Goal: Task Accomplishment & Management: Use online tool/utility

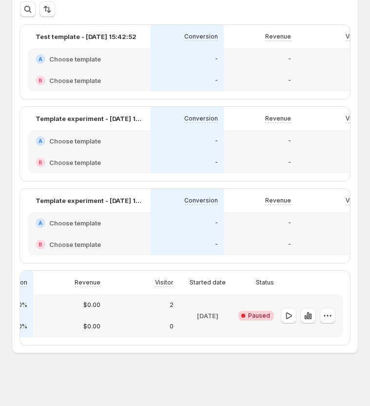
scroll to position [0, 192]
click at [289, 318] on icon "button" at bounding box center [288, 316] width 10 height 10
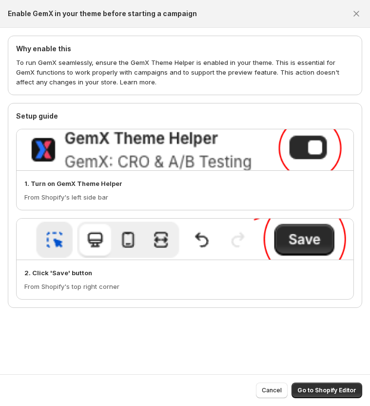
scroll to position [85, 0]
click at [326, 389] on span "Go to Shopify Editor" at bounding box center [326, 390] width 59 height 8
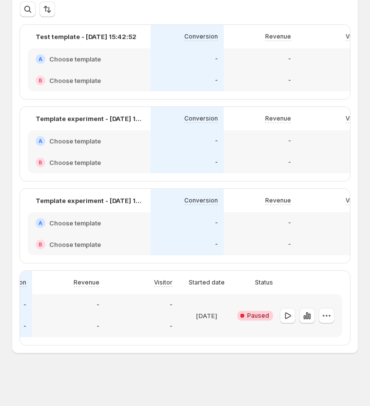
scroll to position [0, 192]
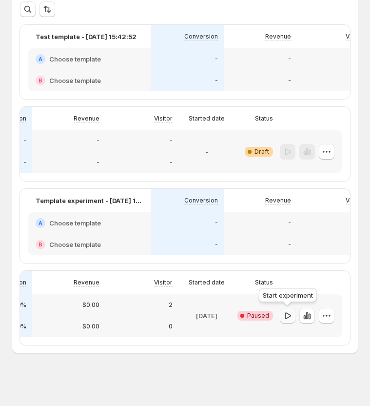
click at [286, 316] on icon "button" at bounding box center [288, 316] width 10 height 10
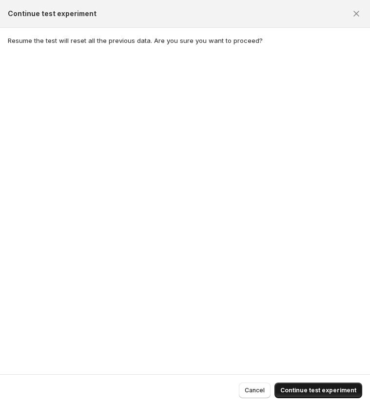
click at [316, 391] on span "Continue test experiment" at bounding box center [318, 390] width 76 height 8
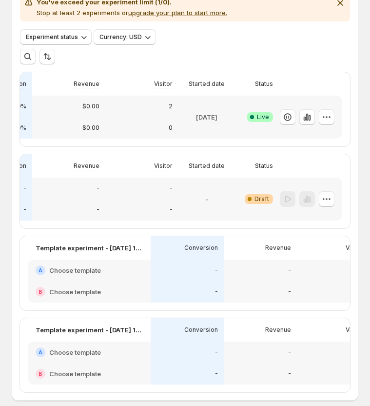
scroll to position [140, 0]
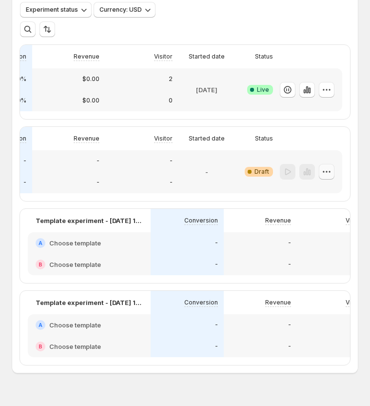
click at [324, 172] on icon "button" at bounding box center [323, 171] width 1 height 1
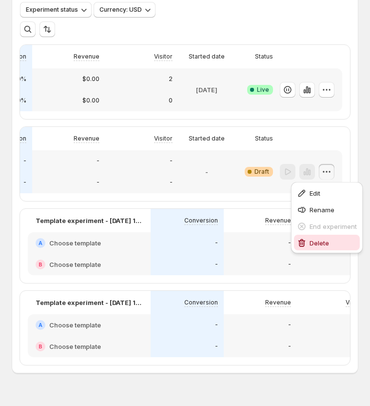
click at [317, 243] on span "Delete" at bounding box center [319, 243] width 19 height 8
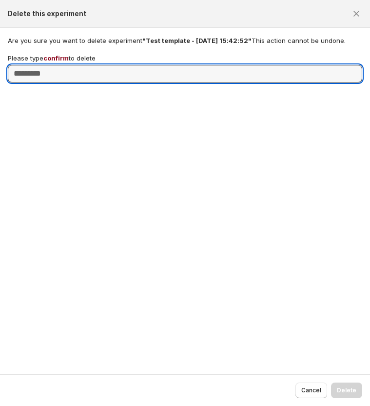
click at [54, 54] on p "Please type confirm to delete" at bounding box center [52, 58] width 88 height 10
click at [54, 65] on input "Please type confirm to delete" at bounding box center [185, 74] width 354 height 18
click at [54, 54] on p "Please type confirm to delete" at bounding box center [52, 58] width 88 height 10
click at [54, 65] on input "Please type confirm to delete" at bounding box center [185, 74] width 354 height 18
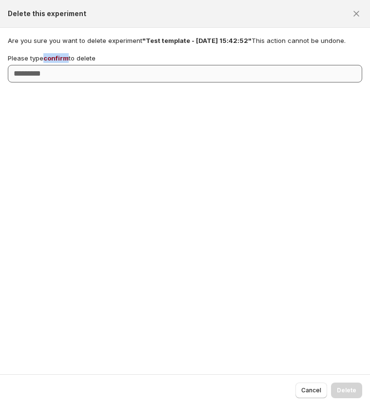
copy span "confirm"
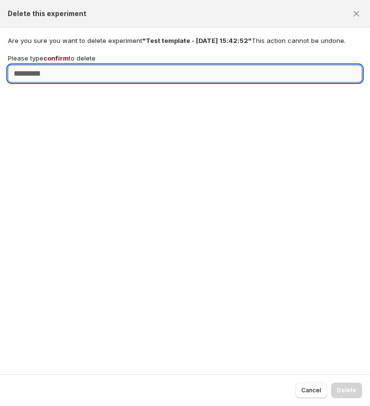
click at [54, 72] on input "Please type confirm to delete" at bounding box center [185, 74] width 354 height 18
paste input "*******"
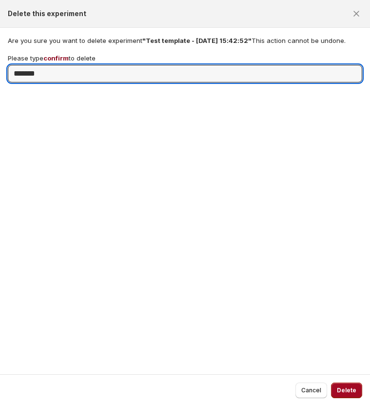
type input "*******"
click at [343, 395] on button "Delete" at bounding box center [346, 390] width 31 height 16
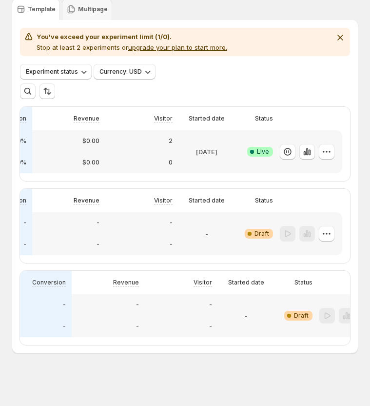
scroll to position [0, 192]
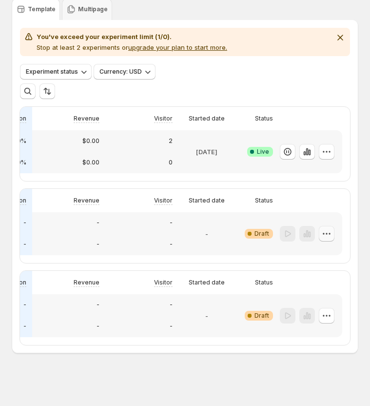
click at [326, 233] on icon "button" at bounding box center [327, 234] width 10 height 10
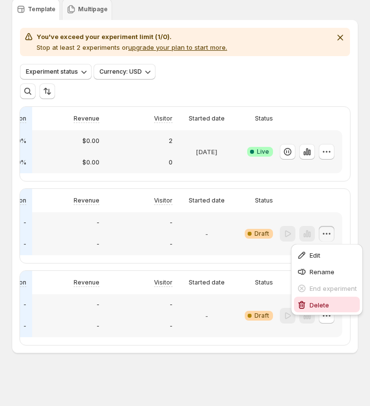
click at [317, 299] on button "Delete" at bounding box center [327, 304] width 66 height 16
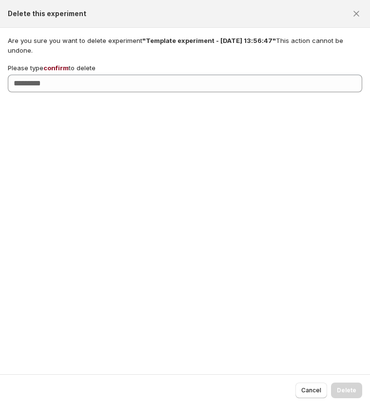
click at [54, 64] on span "confirm" at bounding box center [55, 68] width 25 height 8
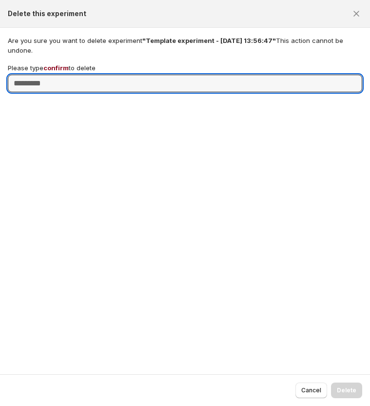
click at [54, 75] on input "Please type confirm to delete" at bounding box center [185, 84] width 354 height 18
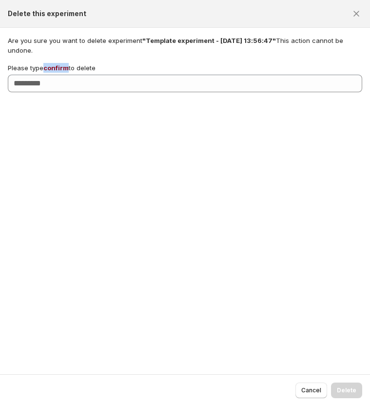
click at [54, 64] on span "confirm" at bounding box center [55, 68] width 25 height 8
click at [54, 75] on input "Please type confirm to delete" at bounding box center [185, 84] width 354 height 18
copy span "confirm"
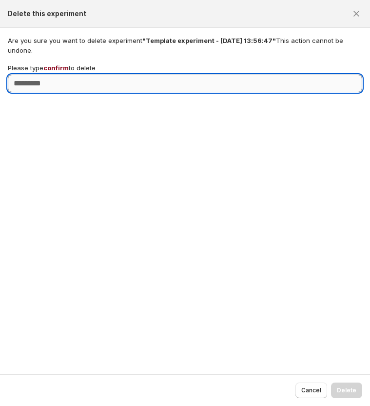
click at [153, 78] on input "Please type confirm to delete" at bounding box center [185, 84] width 354 height 18
paste input "*******"
type input "*******"
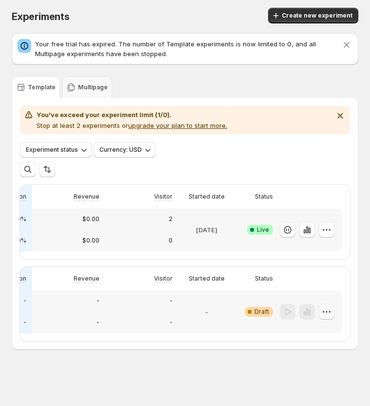
click at [326, 311] on icon "button" at bounding box center [327, 312] width 10 height 10
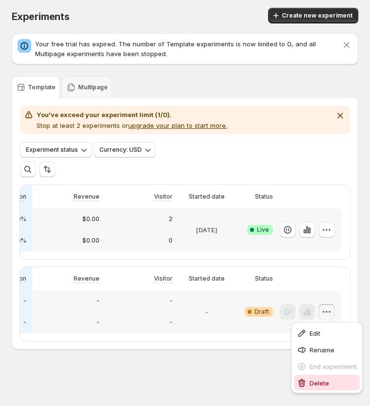
click at [322, 379] on span "Delete" at bounding box center [319, 383] width 19 height 8
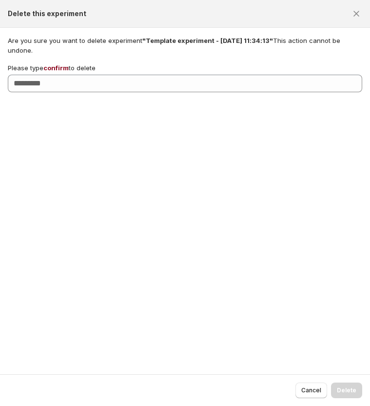
click at [59, 63] on p "Please type confirm to delete" at bounding box center [52, 68] width 88 height 10
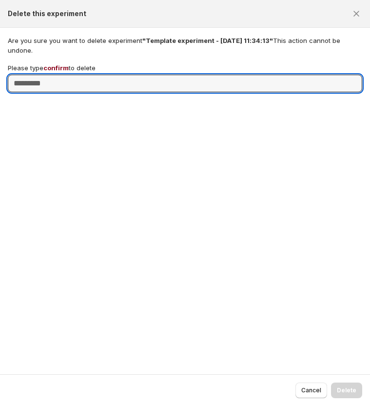
click at [59, 75] on input "Please type confirm to delete" at bounding box center [185, 84] width 354 height 18
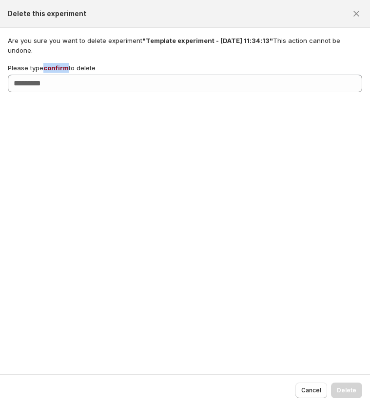
click at [59, 63] on p "Please type confirm to delete" at bounding box center [52, 68] width 88 height 10
click at [59, 75] on input "Please type confirm to delete" at bounding box center [185, 84] width 354 height 18
copy span "confirm"
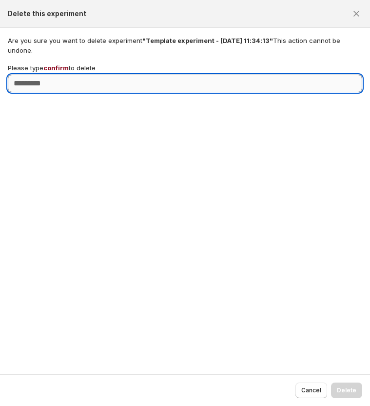
click at [65, 76] on input "Please type confirm to delete" at bounding box center [185, 84] width 354 height 18
paste input "*******"
type input "*******"
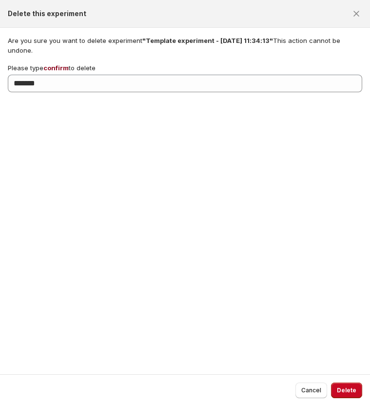
click at [348, 380] on div "Cancel Delete" at bounding box center [185, 390] width 370 height 32
click at [348, 388] on span "Delete" at bounding box center [346, 390] width 19 height 8
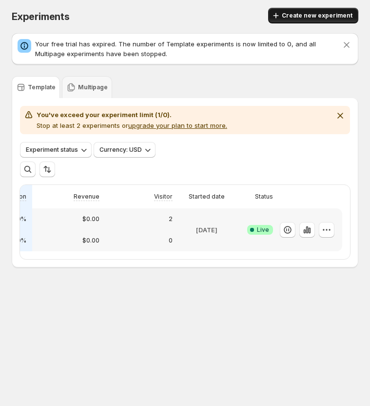
click at [307, 16] on span "Create new experiment" at bounding box center [317, 16] width 71 height 8
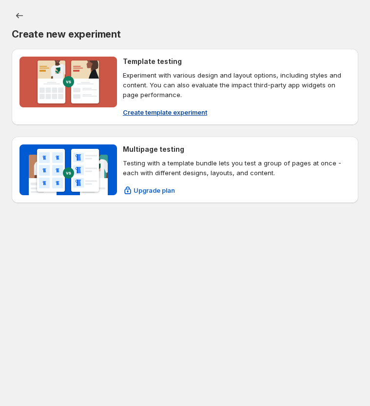
click at [156, 110] on span "Create template experiment" at bounding box center [165, 112] width 84 height 10
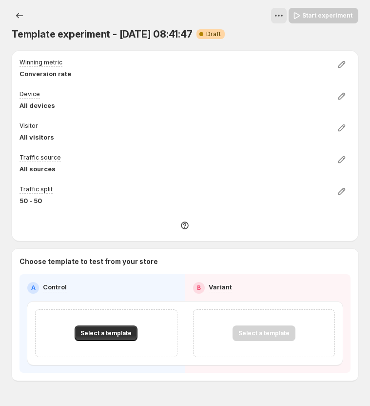
scroll to position [27, 0]
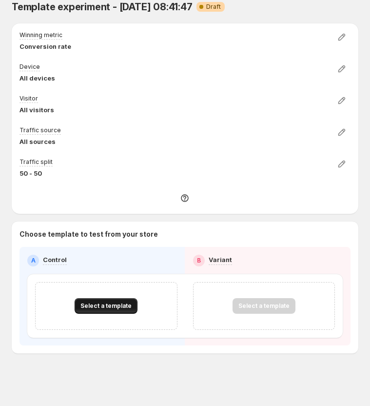
click at [117, 303] on span "Select a template" at bounding box center [105, 306] width 51 height 8
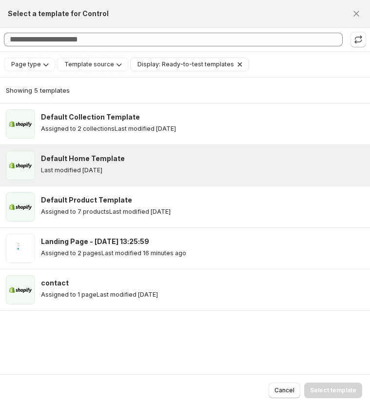
click at [82, 160] on h3 "Default Home Template" at bounding box center [83, 159] width 84 height 10
click at [316, 391] on span "Select template" at bounding box center [333, 390] width 46 height 8
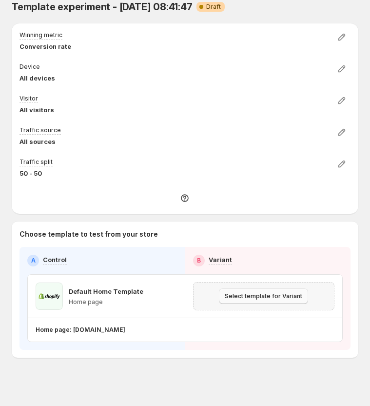
click at [256, 295] on span "Select template for Variant" at bounding box center [264, 296] width 78 height 8
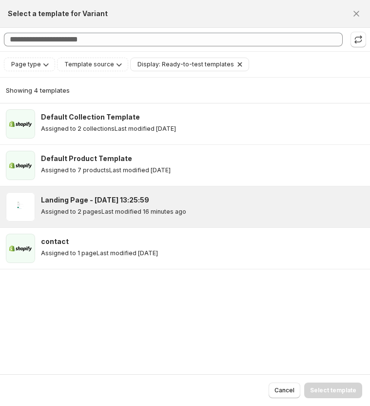
click at [123, 208] on p "Last modified 16 minutes ago" at bounding box center [143, 212] width 85 height 8
click at [339, 389] on span "Select template" at bounding box center [333, 390] width 46 height 8
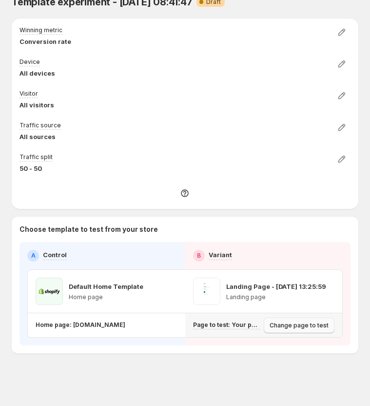
scroll to position [0, 0]
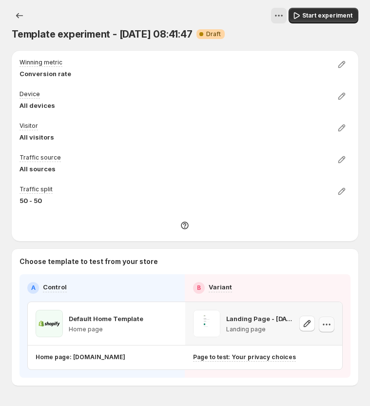
click at [323, 327] on icon "button" at bounding box center [327, 324] width 10 height 10
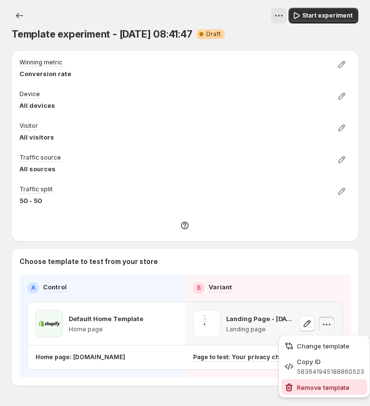
click at [315, 385] on span "Remove template" at bounding box center [323, 387] width 53 height 8
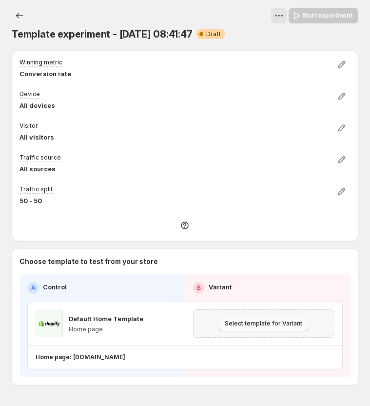
click at [291, 322] on span "Select template for Variant" at bounding box center [264, 323] width 78 height 8
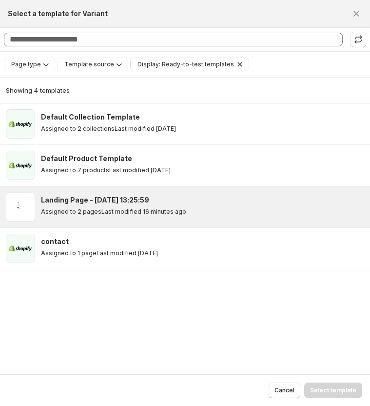
click at [153, 210] on p "Last modified 16 minutes ago" at bounding box center [143, 212] width 85 height 8
click at [321, 386] on button "Select template" at bounding box center [333, 390] width 58 height 16
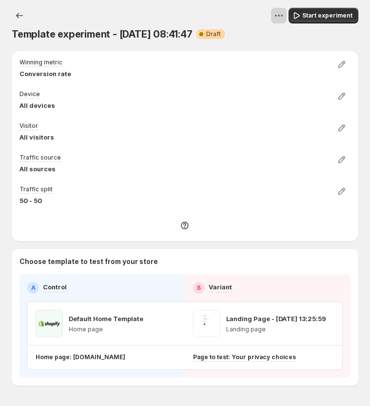
click at [281, 17] on icon "View actions for Template experiment - Sep 9, 08:41:47" at bounding box center [279, 16] width 10 height 10
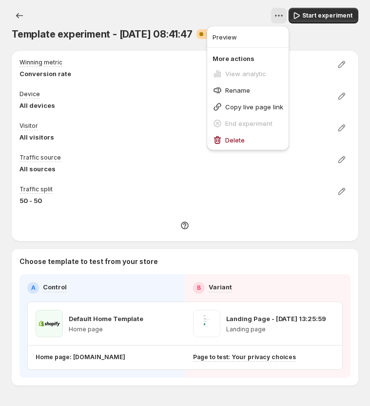
click at [249, 12] on div at bounding box center [166, 16] width 242 height 16
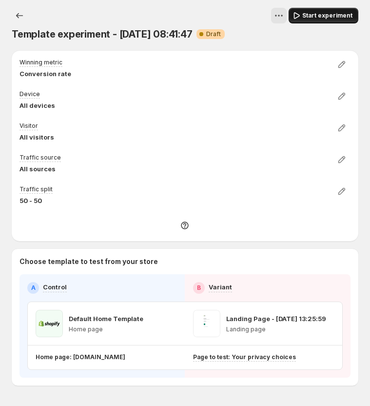
click at [314, 15] on span "Start experiment" at bounding box center [327, 16] width 50 height 8
click at [318, 15] on span "Pause experiment" at bounding box center [325, 16] width 55 height 8
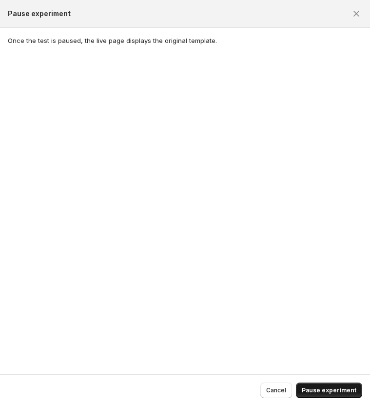
click at [320, 392] on span "Pause experiment" at bounding box center [329, 390] width 55 height 8
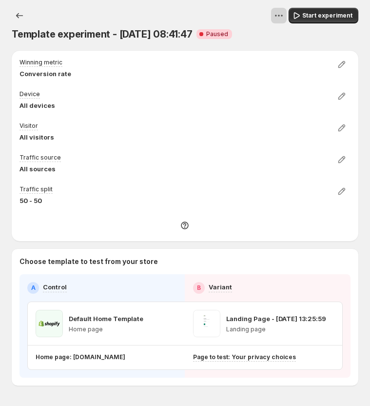
click at [280, 17] on icon "View actions for Template experiment - Sep 9, 08:41:47" at bounding box center [279, 16] width 10 height 10
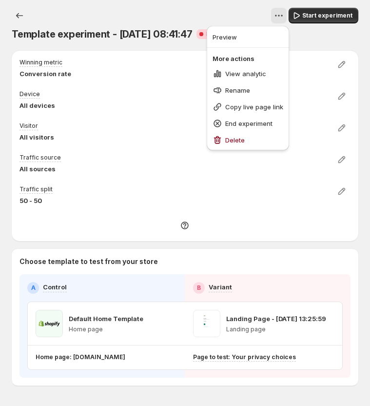
click at [238, 7] on div "Template experiment - Sep 9, 08:41:47. This page is ready Template experiment -…" at bounding box center [185, 24] width 347 height 49
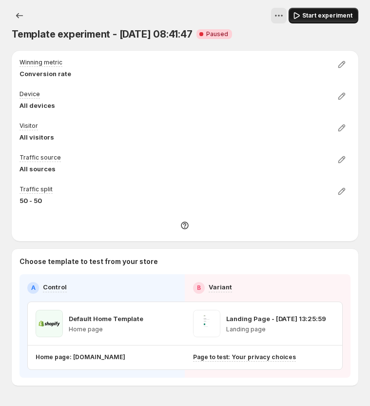
click at [316, 18] on span "Start experiment" at bounding box center [327, 16] width 50 height 8
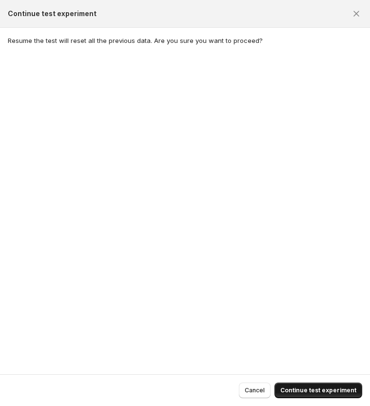
click at [319, 393] on span "Continue test experiment" at bounding box center [318, 390] width 76 height 8
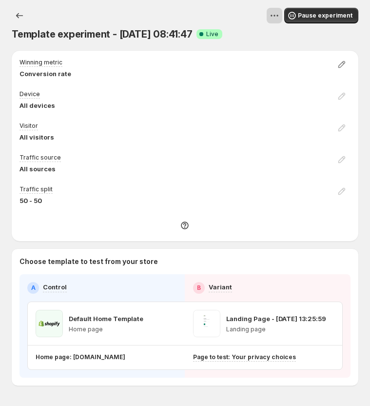
click at [277, 17] on icon "View actions for Template experiment - Sep 9, 08:41:47" at bounding box center [275, 16] width 10 height 10
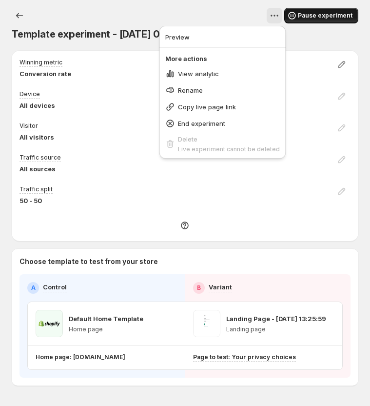
click at [316, 17] on span "Pause experiment" at bounding box center [325, 16] width 55 height 8
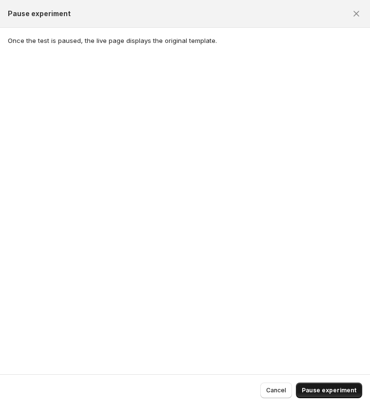
click at [315, 388] on span "Pause experiment" at bounding box center [329, 390] width 55 height 8
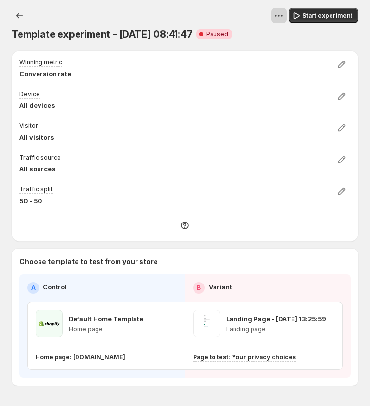
click at [280, 15] on icon "View actions for Template experiment - Sep 9, 08:41:47" at bounding box center [279, 16] width 10 height 10
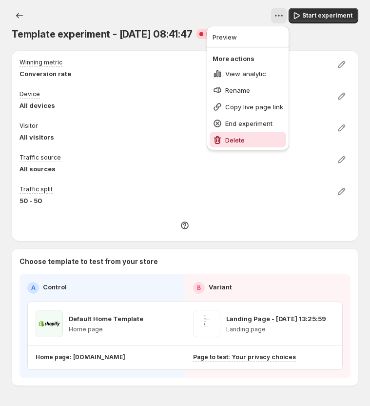
click at [237, 141] on span "Delete" at bounding box center [234, 140] width 19 height 8
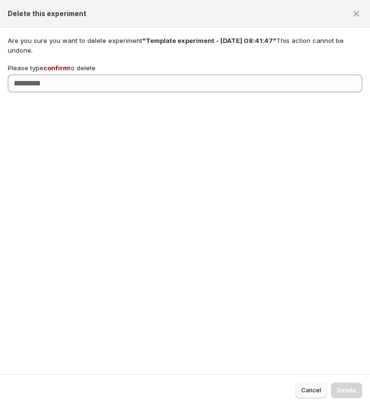
click at [310, 394] on button "Cancel" at bounding box center [311, 390] width 32 height 16
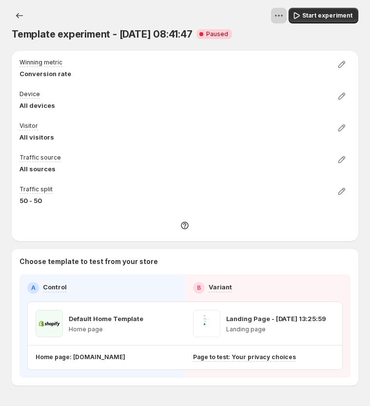
click at [283, 13] on icon "View actions for Template experiment - Sep 9, 08:41:47" at bounding box center [279, 16] width 10 height 10
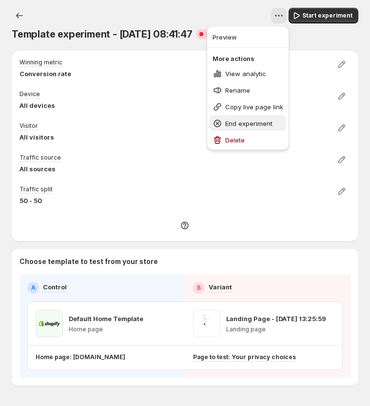
click at [250, 125] on span "End experiment" at bounding box center [248, 123] width 47 height 8
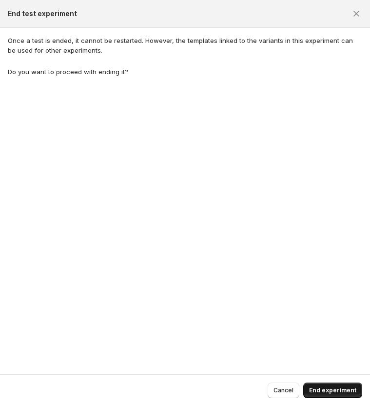
click at [324, 389] on span "End experiment" at bounding box center [332, 390] width 47 height 8
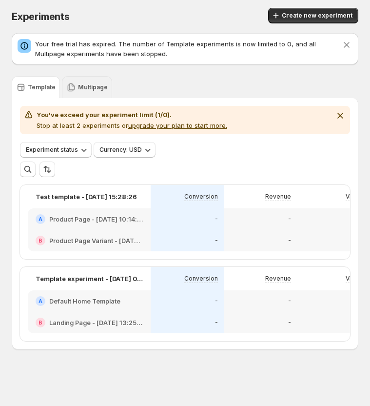
click at [85, 88] on p "Multipage" at bounding box center [93, 87] width 30 height 8
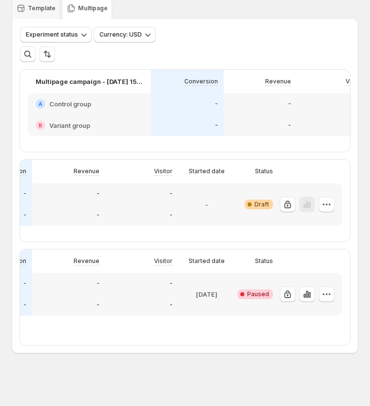
scroll to position [0, 192]
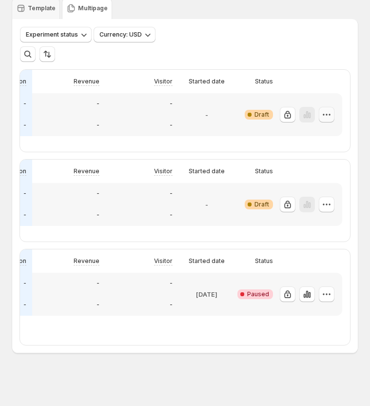
click at [325, 114] on icon "button" at bounding box center [327, 115] width 10 height 10
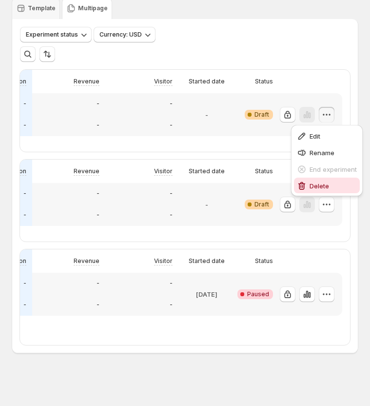
click at [311, 183] on span "Delete" at bounding box center [319, 186] width 19 height 8
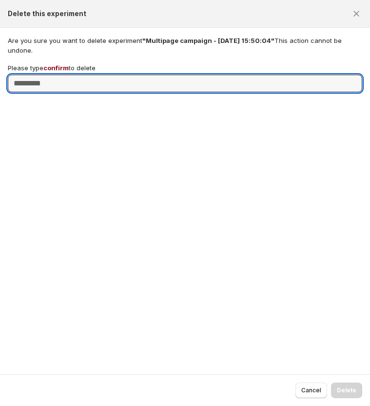
click at [62, 67] on span "confirm" at bounding box center [55, 68] width 25 height 8
click at [62, 75] on input "Please type confirm to delete" at bounding box center [185, 84] width 354 height 18
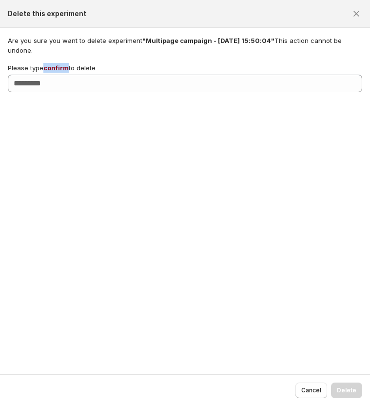
click at [62, 67] on span "confirm" at bounding box center [55, 68] width 25 height 8
click at [62, 75] on input "Please type confirm to delete" at bounding box center [185, 84] width 354 height 18
copy span "confirm"
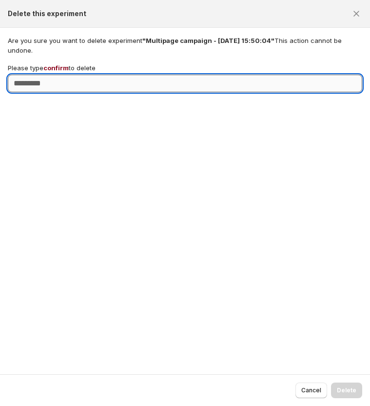
click at [62, 79] on input "Please type confirm to delete" at bounding box center [185, 84] width 354 height 18
paste input "*******"
type input "*******"
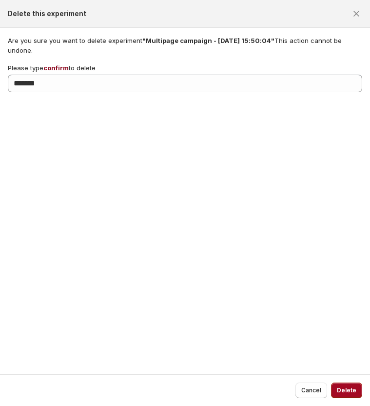
click at [348, 391] on span "Delete" at bounding box center [346, 390] width 19 height 8
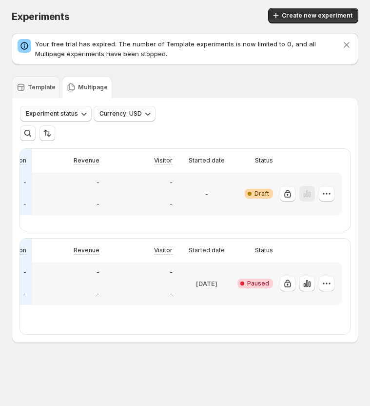
scroll to position [0, 0]
click at [329, 194] on icon "button" at bounding box center [329, 193] width 1 height 1
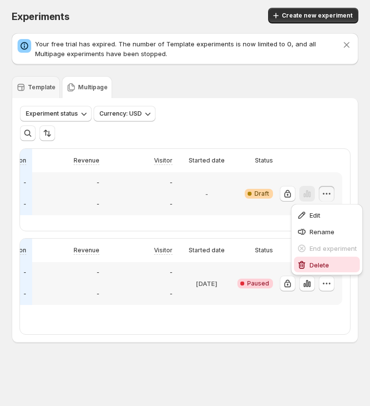
click at [315, 270] on button "Delete" at bounding box center [327, 264] width 66 height 16
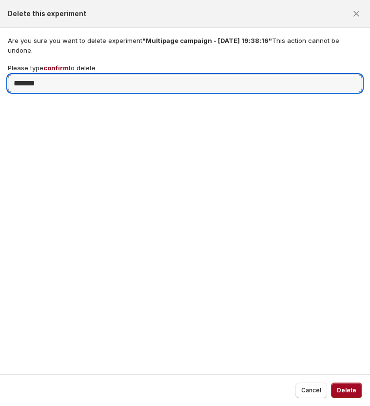
type input "*******"
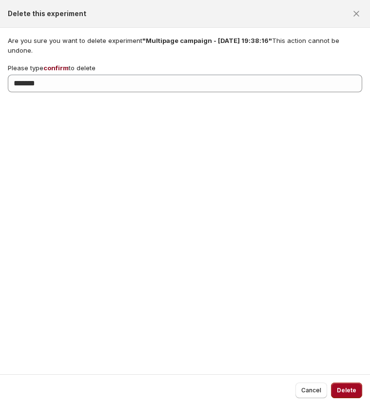
click at [348, 390] on span "Delete" at bounding box center [346, 390] width 19 height 8
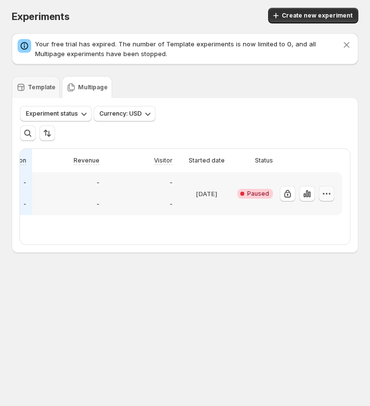
click at [325, 196] on icon "button" at bounding box center [327, 194] width 10 height 10
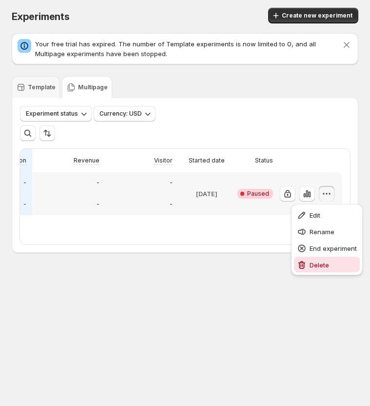
click at [309, 270] on button "Delete" at bounding box center [327, 264] width 66 height 16
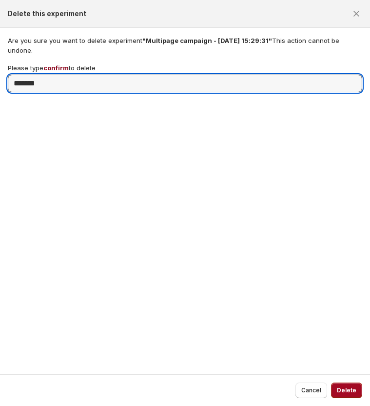
type input "*******"
click at [341, 387] on span "Delete" at bounding box center [346, 390] width 19 height 8
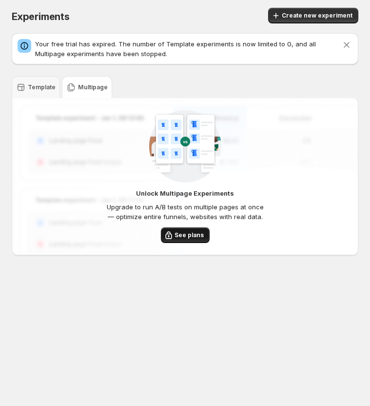
click at [180, 234] on span "See plans" at bounding box center [189, 235] width 29 height 8
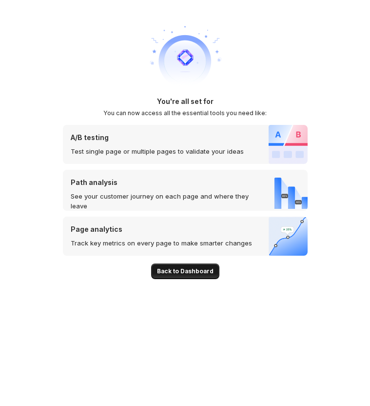
click at [161, 271] on span "Back to Dashboard" at bounding box center [185, 271] width 57 height 8
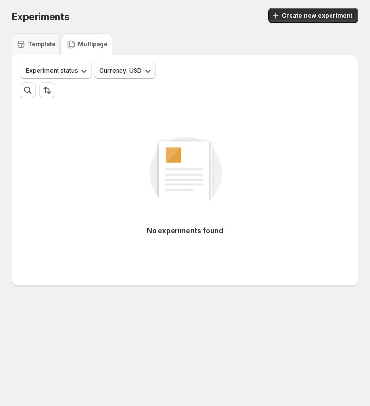
click at [115, 69] on span "Currency: USD" at bounding box center [120, 71] width 42 height 8
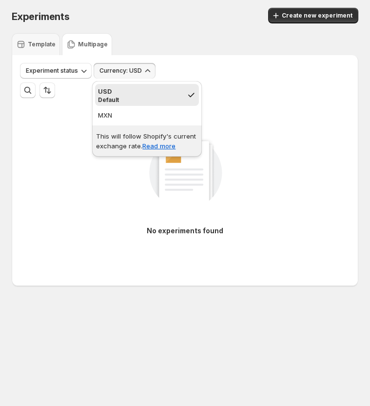
click at [77, 131] on div "No experiments found" at bounding box center [185, 181] width 330 height 131
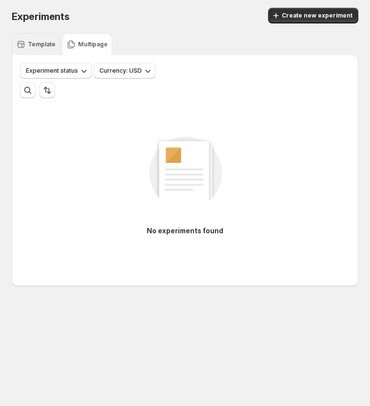
click at [43, 42] on p "Template" at bounding box center [42, 44] width 28 height 8
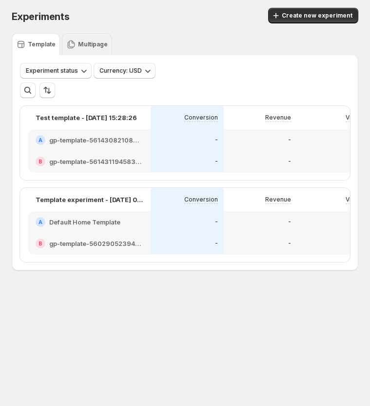
click at [89, 45] on p "Multipage" at bounding box center [93, 44] width 30 height 8
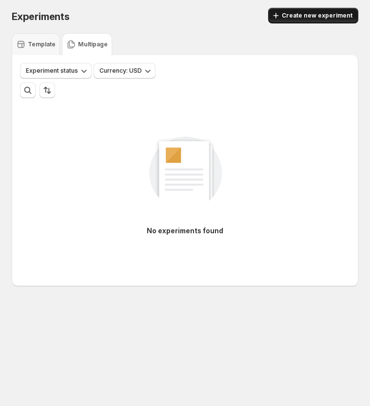
click at [307, 16] on span "Create new experiment" at bounding box center [317, 16] width 71 height 8
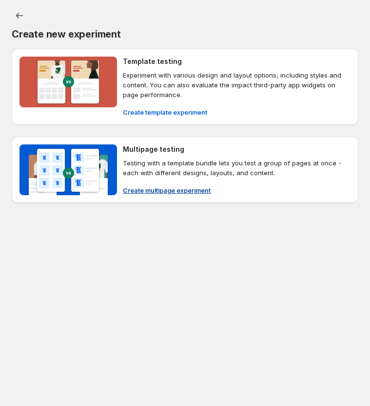
click at [154, 189] on span "Create multipage experiment" at bounding box center [167, 190] width 88 height 10
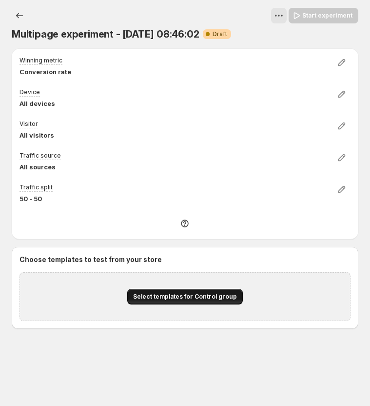
click at [155, 296] on span "Select templates for Control group" at bounding box center [185, 296] width 104 height 8
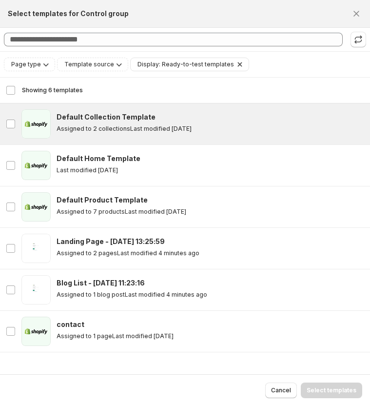
click at [97, 118] on h3 "Default Collection Template" at bounding box center [106, 117] width 99 height 10
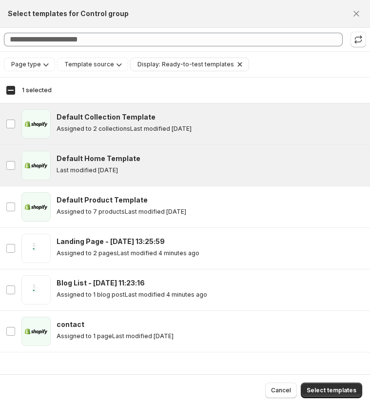
click at [81, 160] on h3 "Default Home Template" at bounding box center [99, 159] width 84 height 10
click at [311, 389] on span "Select templates" at bounding box center [332, 390] width 50 height 8
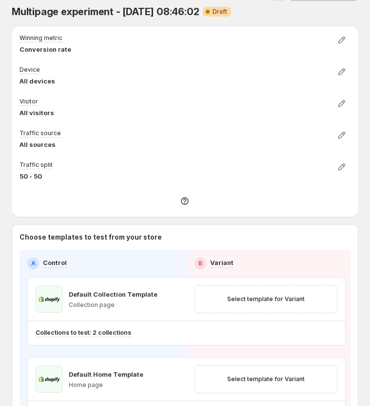
scroll to position [133, 0]
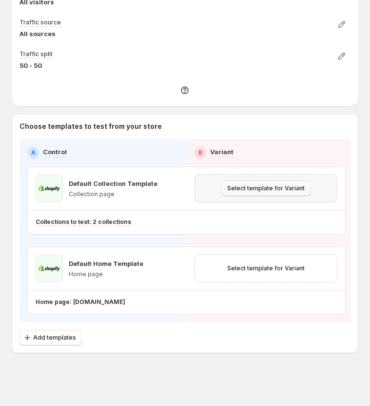
click at [268, 187] on span "Select template for Variant" at bounding box center [266, 188] width 78 height 8
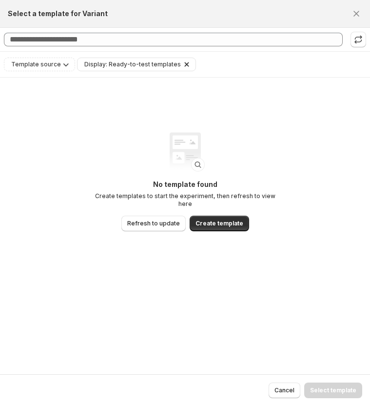
click at [182, 61] on icon "Clear" at bounding box center [187, 64] width 10 height 10
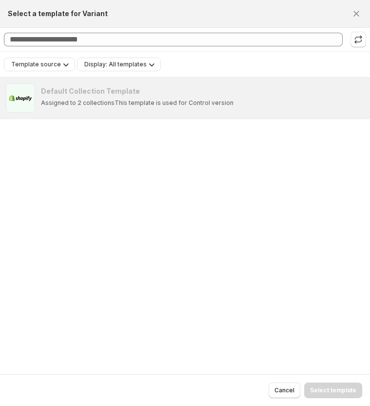
click at [66, 67] on icon "Template source" at bounding box center [66, 64] width 10 height 10
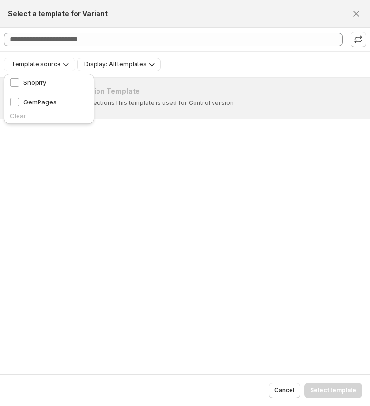
click at [126, 187] on div "Default Collection Template Assigned to 2 collections This template is used for…" at bounding box center [185, 226] width 370 height 296
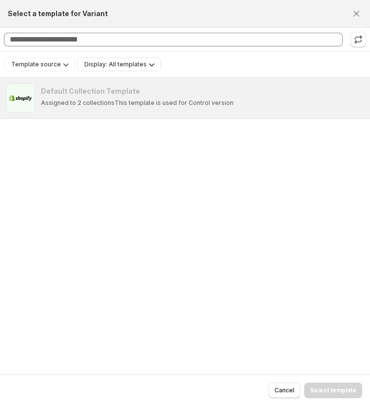
click at [230, 172] on div "Default Collection Template Assigned to 2 collections This template is used for…" at bounding box center [185, 226] width 370 height 296
click at [283, 384] on button "Cancel" at bounding box center [285, 390] width 32 height 16
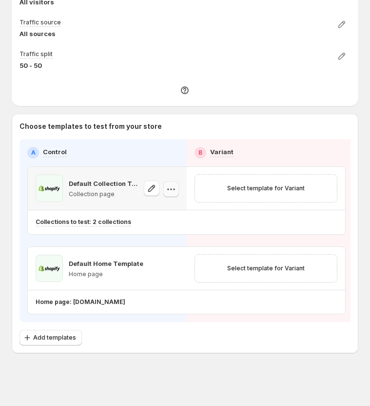
click at [170, 190] on icon "button" at bounding box center [171, 189] width 10 height 10
click at [148, 191] on icon "button" at bounding box center [151, 188] width 7 height 7
click at [274, 192] on span "Select template for Variant" at bounding box center [266, 188] width 78 height 8
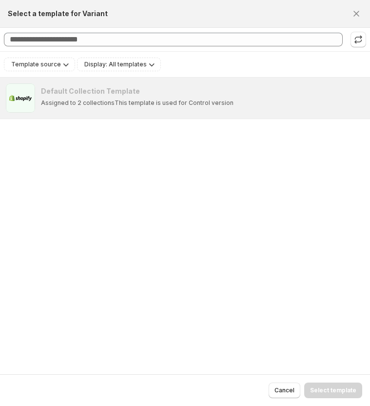
click at [162, 90] on div "Default Collection Template" at bounding box center [202, 91] width 323 height 10
click at [47, 60] on span "Template source" at bounding box center [36, 64] width 50 height 8
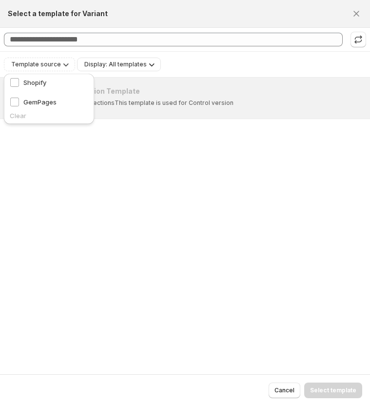
click at [102, 68] on span "Display: All templates" at bounding box center [115, 64] width 62 height 8
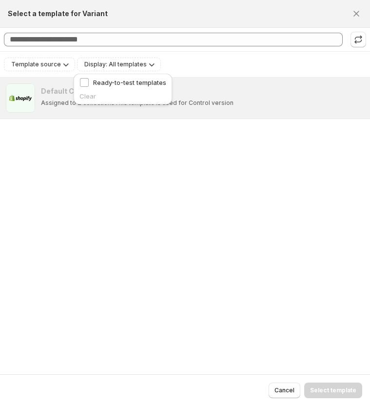
click at [175, 160] on div "Default Collection Template Assigned to 2 collections This template is used for…" at bounding box center [185, 226] width 370 height 296
click at [229, 194] on div "Default Collection Template Assigned to 2 collections This template is used for…" at bounding box center [185, 226] width 370 height 296
click at [354, 15] on icon "Close" at bounding box center [356, 14] width 6 height 6
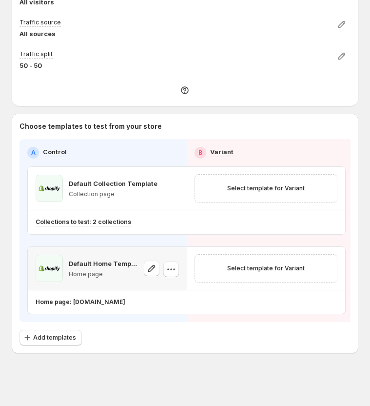
click at [175, 270] on icon "button" at bounding box center [171, 269] width 10 height 10
click at [325, 307] on button "button" at bounding box center [330, 302] width 16 height 16
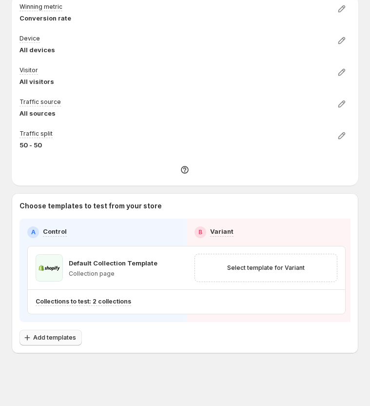
click at [65, 339] on span "Add templates" at bounding box center [54, 337] width 43 height 8
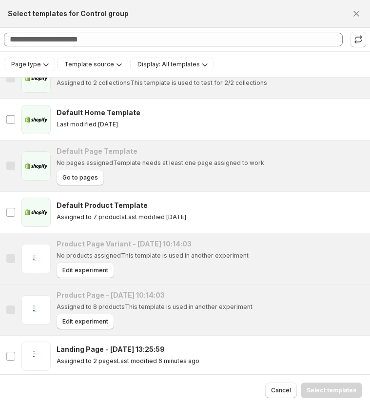
scroll to position [0, 0]
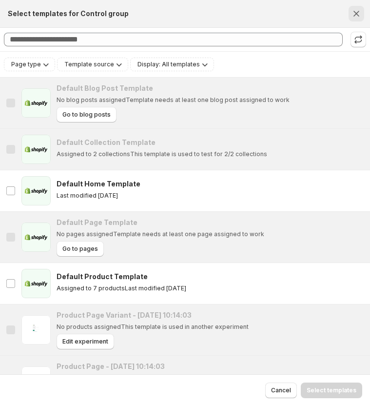
click at [354, 17] on icon "Close" at bounding box center [356, 14] width 10 height 10
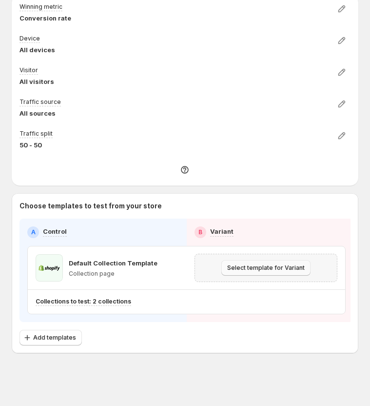
click at [262, 269] on span "Select template for Variant" at bounding box center [266, 268] width 78 height 8
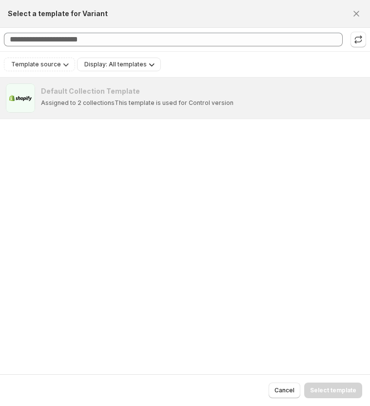
click at [127, 65] on span "Display: All templates" at bounding box center [115, 64] width 62 height 8
click at [101, 79] on span "Ready-to-test templates" at bounding box center [129, 82] width 73 height 8
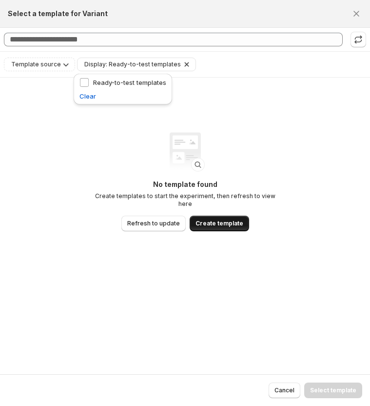
click at [214, 220] on span "Create template" at bounding box center [219, 223] width 48 height 8
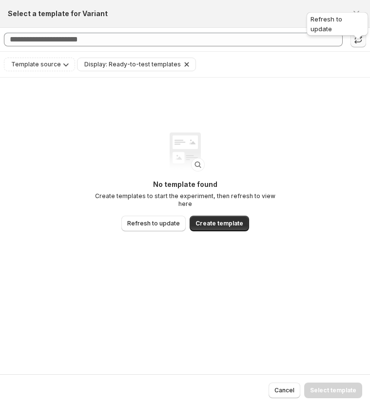
click at [358, 41] on icon ":r2p:" at bounding box center [358, 40] width 10 height 10
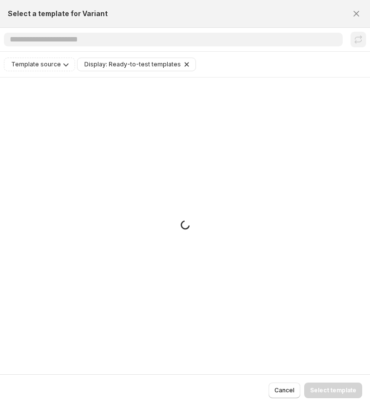
scroll to position [54, 0]
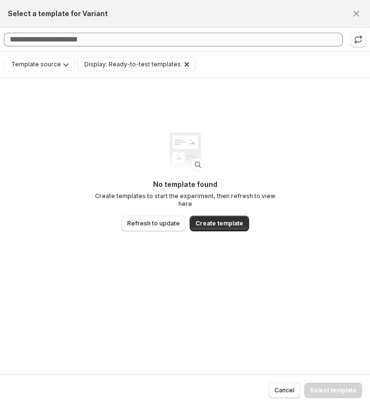
click at [105, 66] on span "Display: Ready-to-test templates" at bounding box center [132, 64] width 97 height 8
click at [44, 60] on span "Template source" at bounding box center [36, 64] width 50 height 8
click at [35, 81] on span "Shopify" at bounding box center [34, 82] width 23 height 8
click at [35, 107] on div "GemPages" at bounding box center [49, 103] width 78 height 12
click at [35, 104] on span "GemPages" at bounding box center [39, 102] width 33 height 8
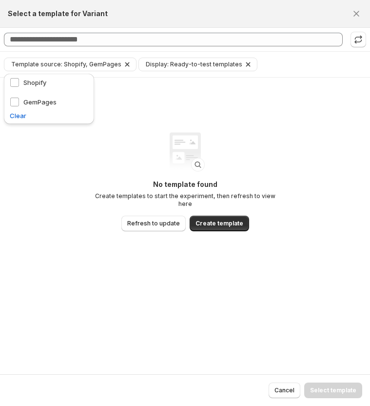
click at [55, 185] on div "No template found Create templates to start the experiment, then refresh to vie…" at bounding box center [185, 193] width 370 height 230
click at [358, 38] on icon ":r2p:" at bounding box center [358, 40] width 10 height 10
click at [307, 386] on div "Cancel Select template" at bounding box center [316, 390] width 94 height 16
click at [292, 387] on span "Cancel" at bounding box center [284, 390] width 20 height 8
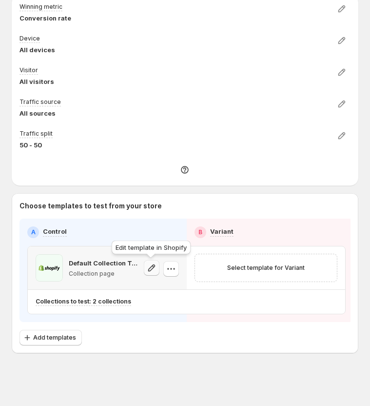
click at [149, 267] on icon "button" at bounding box center [152, 268] width 10 height 10
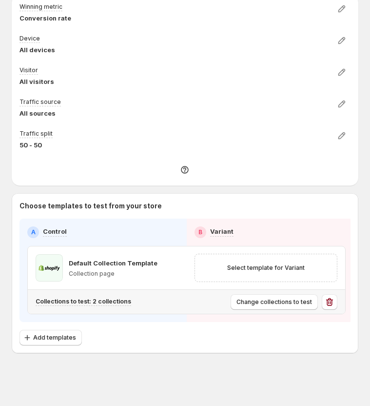
click at [326, 303] on icon "button" at bounding box center [330, 302] width 10 height 10
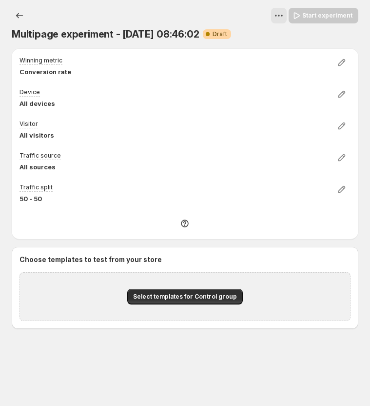
scroll to position [0, 0]
click at [158, 293] on span "Select templates for Control group" at bounding box center [185, 296] width 104 height 8
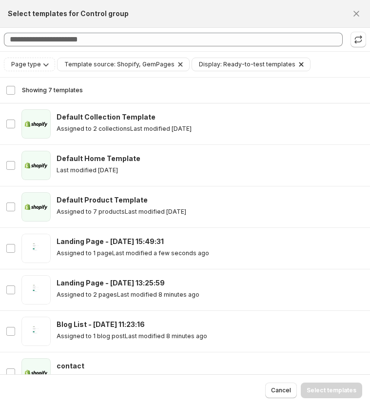
click at [296, 65] on icon "Clear" at bounding box center [301, 64] width 10 height 10
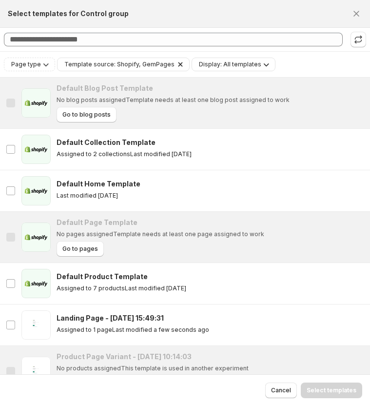
click at [175, 66] on icon "Clear" at bounding box center [180, 64] width 10 height 10
click at [202, 65] on icon "Display: All templates" at bounding box center [204, 64] width 5 height 3
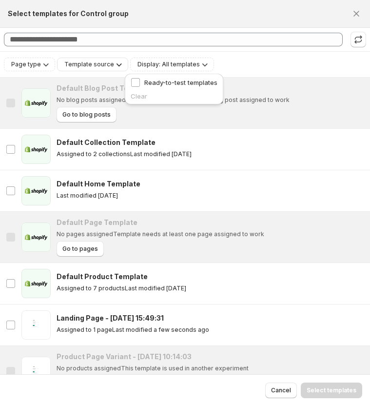
click at [98, 76] on div "Page type Template source Display: All templates" at bounding box center [185, 66] width 370 height 29
click at [36, 65] on span "Page type" at bounding box center [26, 64] width 30 height 8
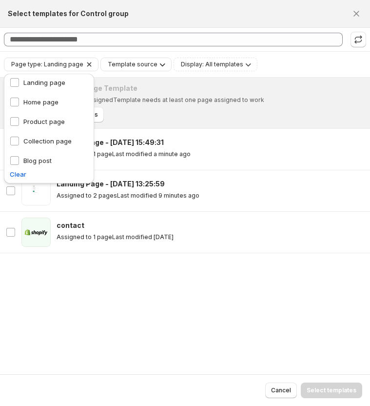
click at [118, 288] on div "page Default Page Template No pages assigned Template needs at least one page a…" at bounding box center [185, 226] width 370 height 296
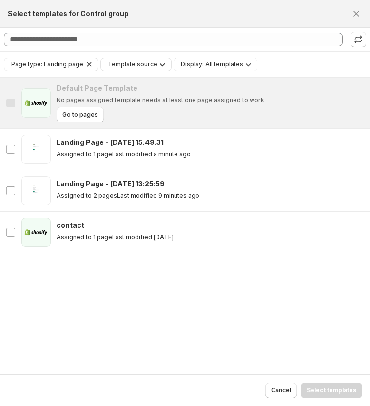
click at [24, 103] on span ":r2p:" at bounding box center [35, 102] width 29 height 29
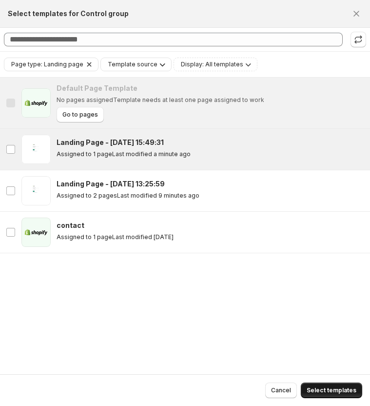
click at [320, 389] on span "Select templates" at bounding box center [332, 390] width 50 height 8
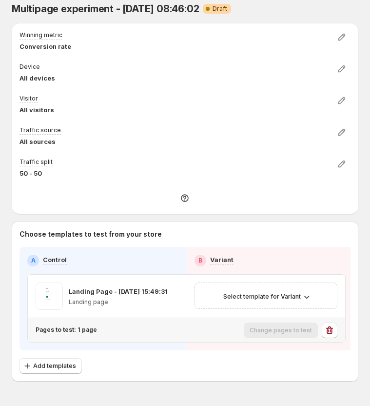
scroll to position [26, 0]
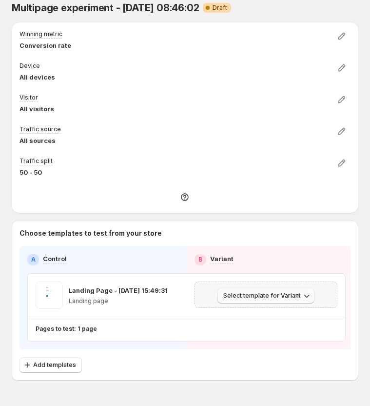
click at [253, 298] on span "Select template for Variant" at bounding box center [262, 296] width 78 height 8
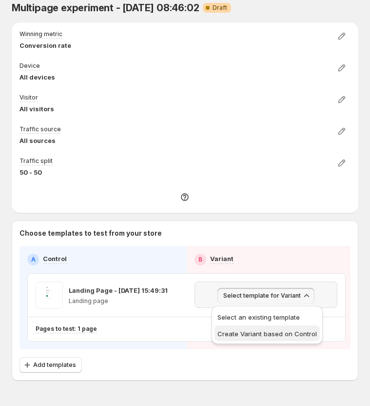
click at [246, 330] on span "Create Variant based on Control" at bounding box center [266, 334] width 99 height 8
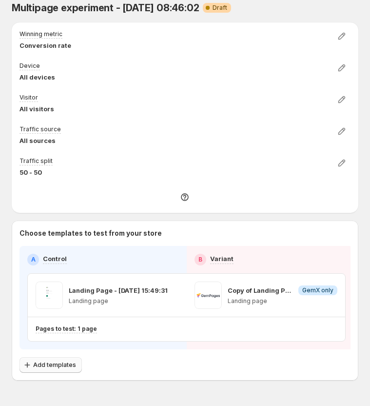
click at [59, 370] on button "Add templates" at bounding box center [50, 365] width 62 height 16
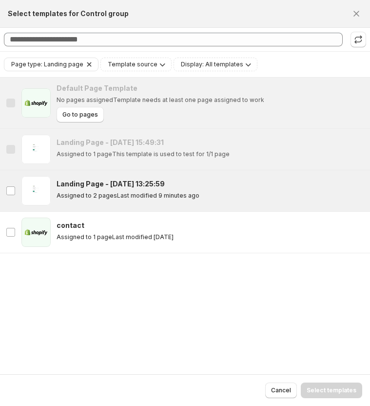
click at [79, 187] on h3 "Landing Page - [DATE] 13:25:59" at bounding box center [111, 184] width 108 height 10
click at [335, 392] on span "Select templates" at bounding box center [332, 390] width 50 height 8
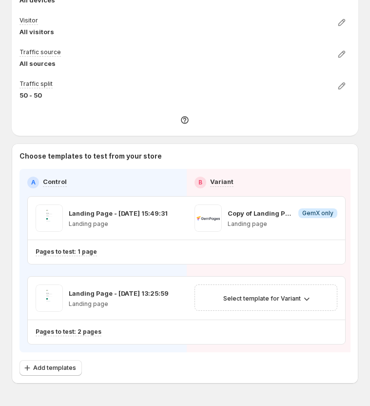
scroll to position [113, 0]
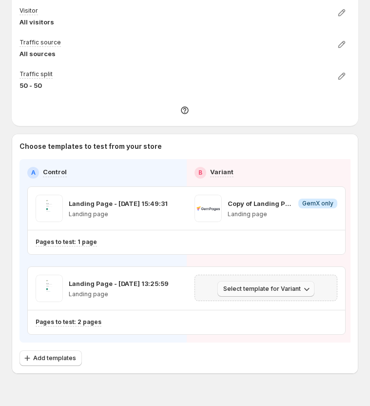
click at [261, 286] on span "Select template for Variant" at bounding box center [262, 289] width 78 height 8
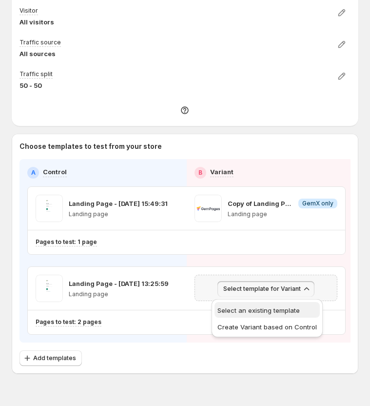
click at [260, 309] on span "Select an existing template" at bounding box center [258, 310] width 82 height 8
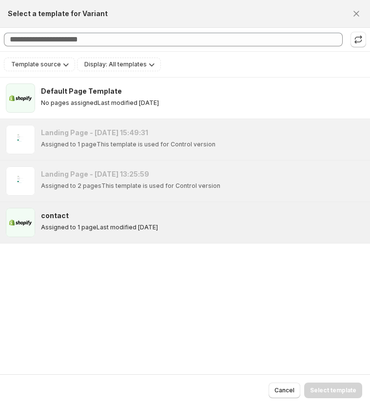
click at [130, 223] on p "Last modified 5 months ago" at bounding box center [127, 227] width 61 height 8
click at [328, 388] on span "Select template" at bounding box center [333, 390] width 46 height 8
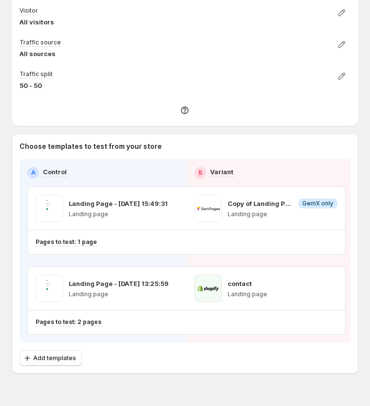
scroll to position [110, 0]
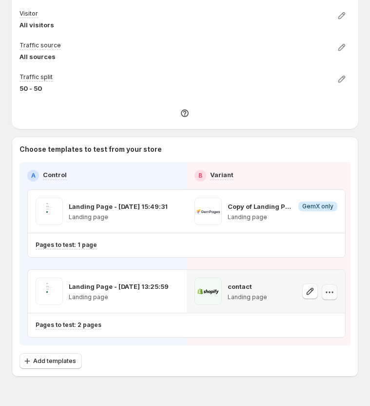
click at [331, 297] on button "button" at bounding box center [330, 292] width 16 height 16
click at [331, 291] on icon "button" at bounding box center [330, 292] width 10 height 10
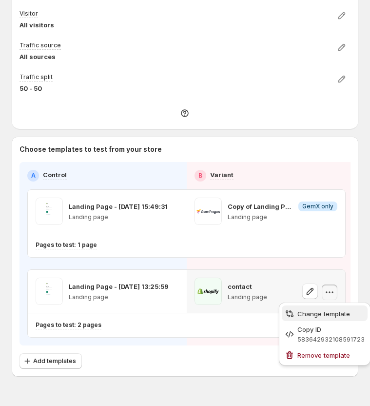
click at [311, 315] on span "Change template" at bounding box center [323, 314] width 53 height 8
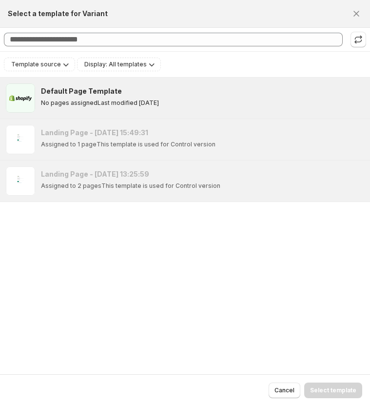
click at [98, 92] on h3 "Default Page Template" at bounding box center [81, 91] width 81 height 10
click at [342, 392] on span "Select template" at bounding box center [333, 390] width 46 height 8
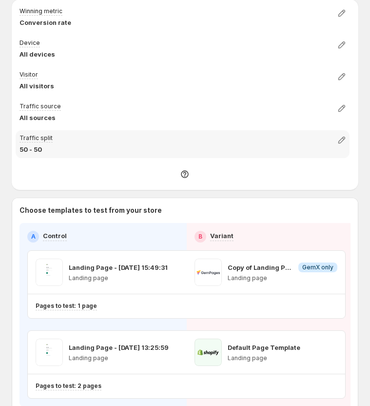
scroll to position [0, 0]
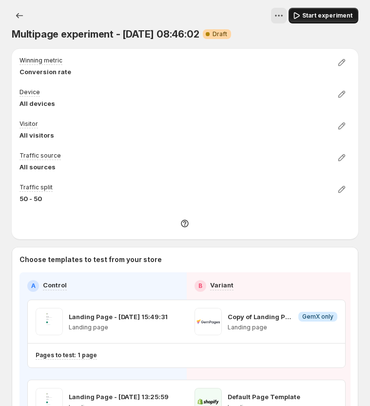
click at [320, 19] on span "Start experiment" at bounding box center [327, 16] width 50 height 8
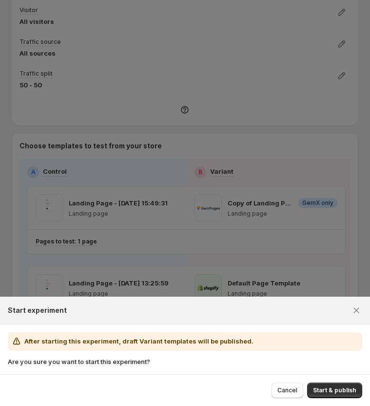
scroll to position [134, 0]
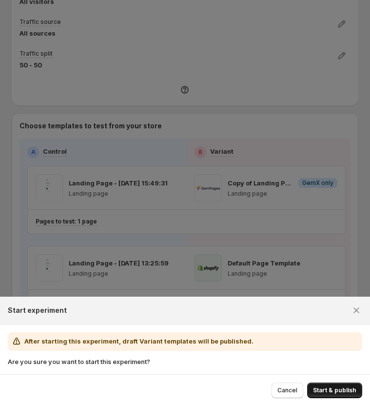
click at [328, 390] on span "Start & publish" at bounding box center [334, 390] width 43 height 8
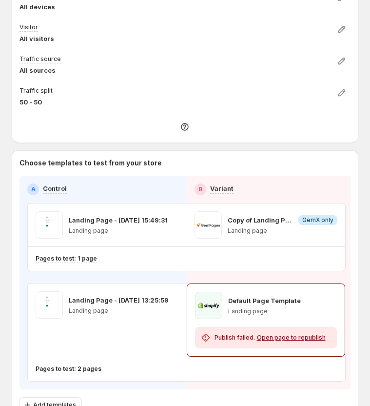
scroll to position [167, 0]
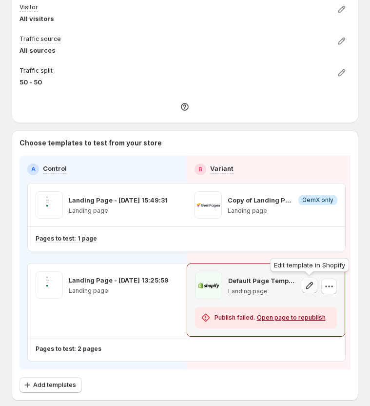
click at [310, 287] on icon "button" at bounding box center [309, 285] width 7 height 7
click at [327, 283] on icon "button" at bounding box center [329, 286] width 10 height 10
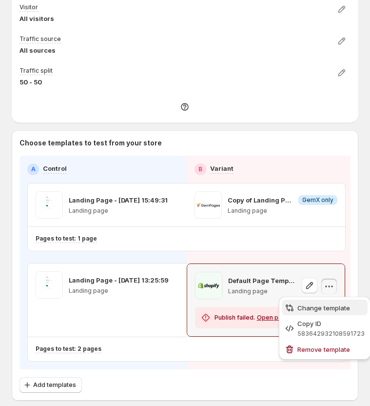
click at [318, 310] on span "Change template" at bounding box center [323, 308] width 53 height 8
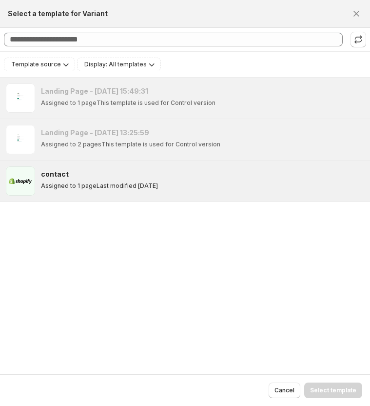
click at [118, 179] on div "contact Assigned to 1 page Last modified 5 months ago" at bounding box center [202, 179] width 323 height 20
click at [339, 394] on button "Select template" at bounding box center [333, 390] width 58 height 16
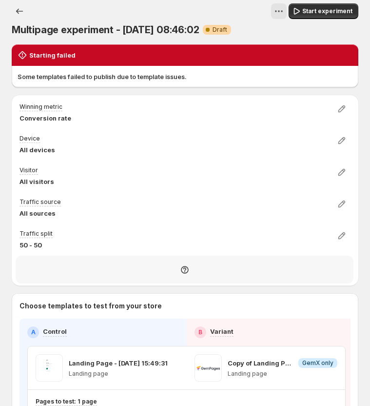
scroll to position [0, 0]
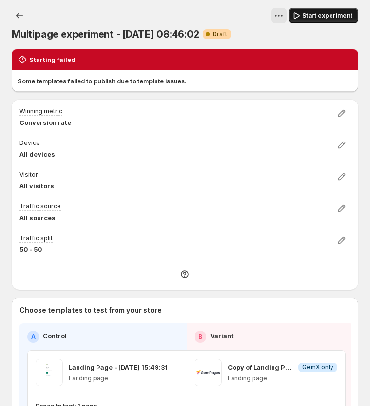
click at [325, 8] on button "Start experiment" at bounding box center [324, 16] width 70 height 16
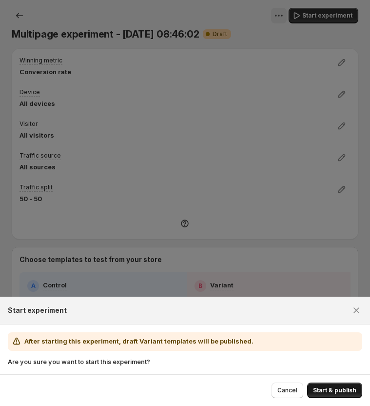
click at [322, 387] on span "Start & publish" at bounding box center [334, 390] width 43 height 8
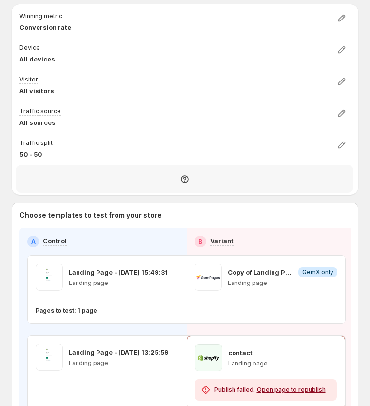
scroll to position [214, 0]
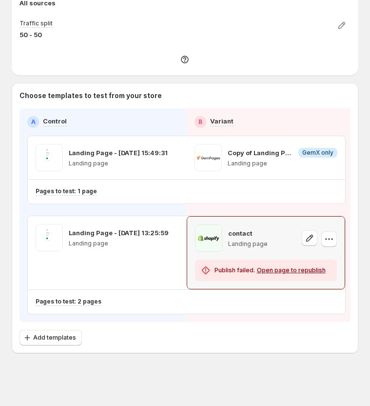
click at [234, 271] on span "Publish failed." at bounding box center [234, 270] width 40 height 8
click at [307, 239] on icon "button" at bounding box center [310, 238] width 10 height 10
click at [329, 239] on icon "button" at bounding box center [329, 239] width 10 height 10
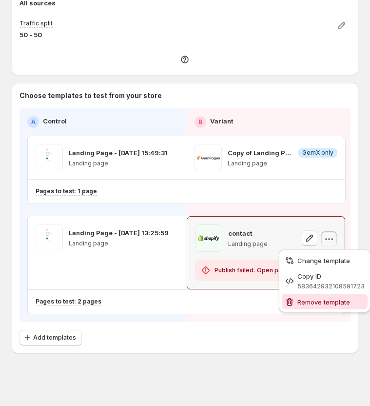
click at [318, 301] on span "Remove template" at bounding box center [323, 302] width 53 height 8
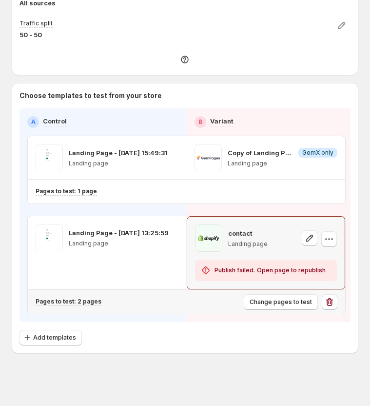
scroll to position [184, 0]
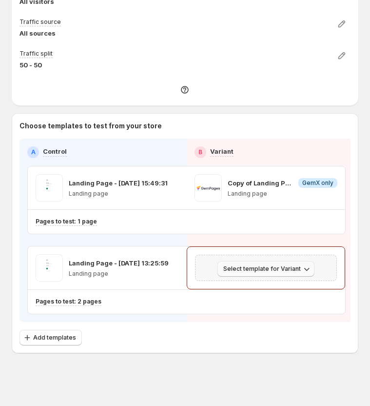
click at [284, 271] on span "Select template for Variant" at bounding box center [262, 269] width 78 height 8
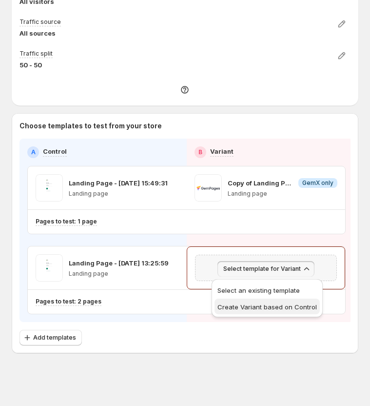
click at [273, 310] on span "Create Variant based on Control" at bounding box center [266, 307] width 99 height 8
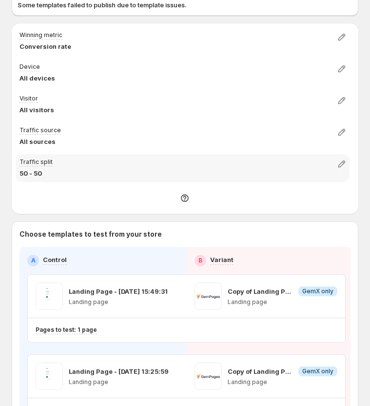
scroll to position [0, 0]
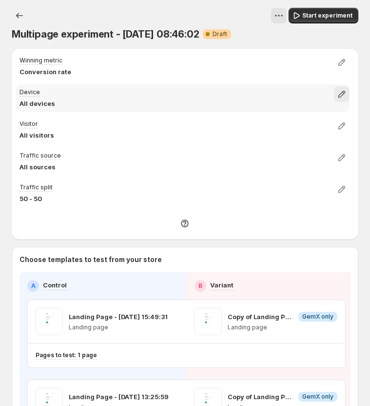
click at [347, 96] on icon "button" at bounding box center [342, 94] width 10 height 10
click at [242, 116] on span "Desktop" at bounding box center [244, 117] width 25 height 8
click at [242, 129] on span "Tablet" at bounding box center [241, 133] width 19 height 8
click at [311, 39] on div "Multipage experiment - Sep 9, 08:46:02 Warning Complete Draft" at bounding box center [185, 34] width 347 height 14
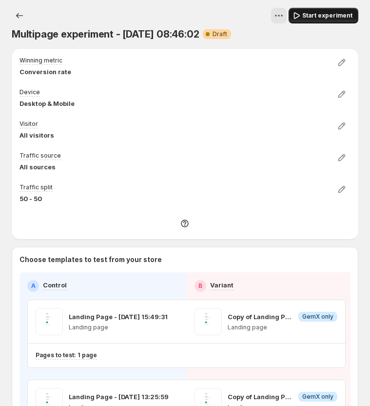
click at [325, 18] on span "Start experiment" at bounding box center [327, 16] width 50 height 8
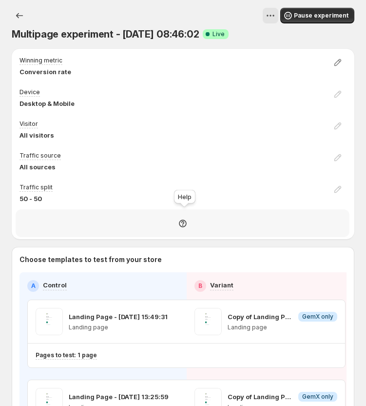
click at [186, 220] on icon at bounding box center [183, 223] width 10 height 10
click at [228, 231] on div at bounding box center [183, 223] width 334 height 28
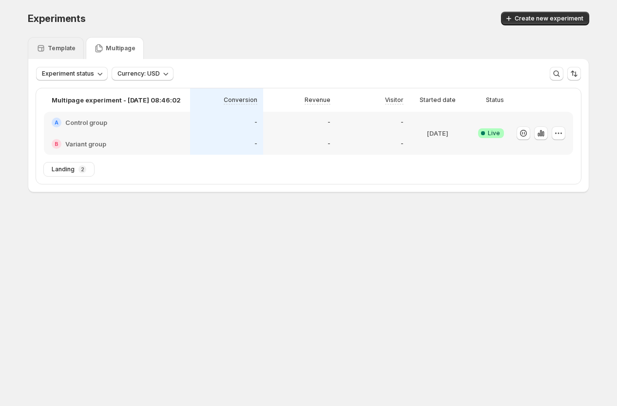
click at [58, 45] on p "Template" at bounding box center [62, 48] width 28 height 8
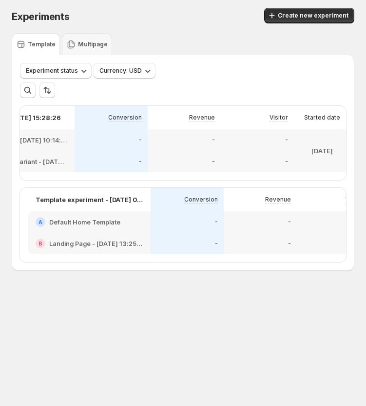
scroll to position [0, 195]
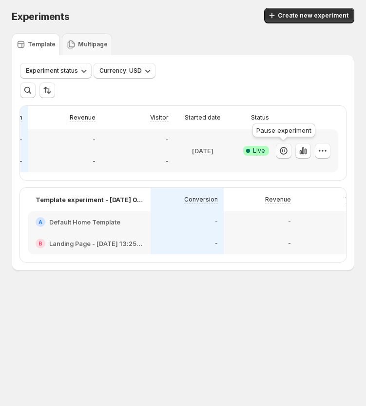
click at [280, 152] on icon "button" at bounding box center [284, 151] width 10 height 10
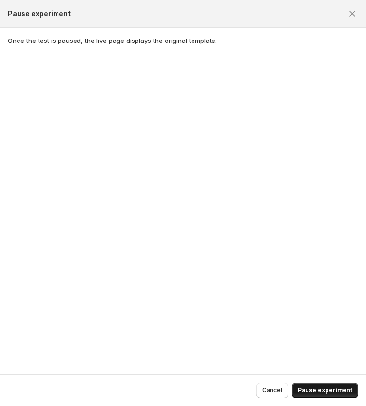
click at [324, 389] on span "Pause experiment" at bounding box center [325, 390] width 55 height 8
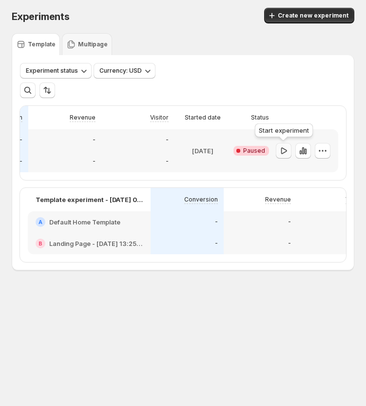
click at [283, 150] on icon "button" at bounding box center [284, 151] width 10 height 10
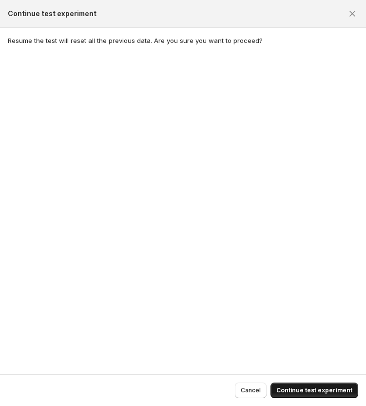
click at [299, 389] on span "Continue test experiment" at bounding box center [314, 390] width 76 height 8
